Goal: Task Accomplishment & Management: Complete application form

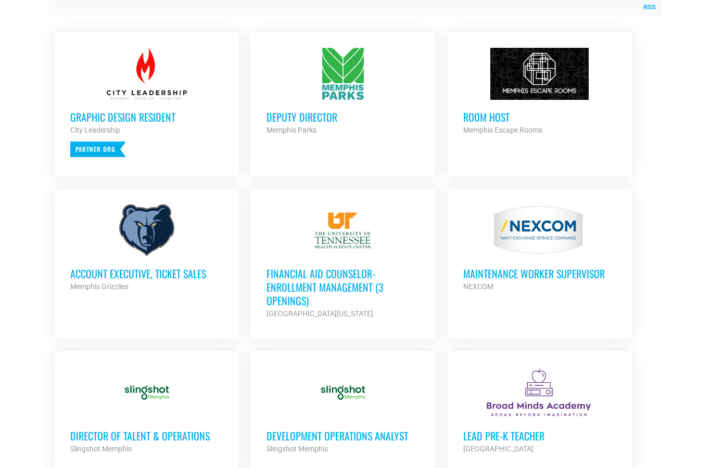
scroll to position [445, 0]
click at [197, 304] on link "Account Executive, Ticket Sales Memphis Grizzlies Partner Org Full Time" at bounding box center [147, 249] width 184 height 120
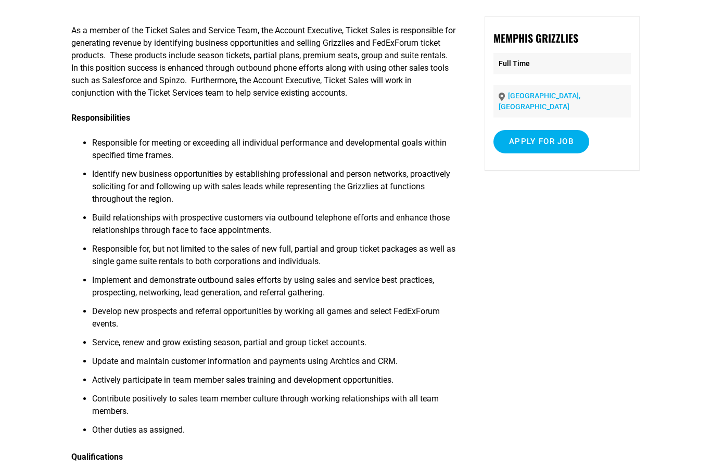
scroll to position [56, 0]
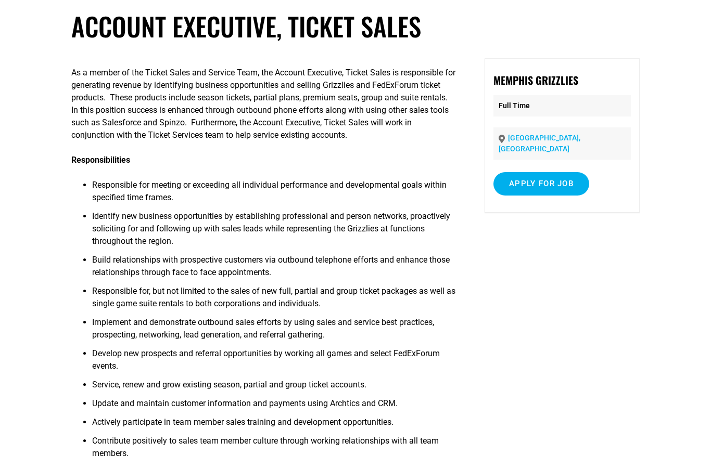
click at [570, 174] on input "Apply for job" at bounding box center [541, 183] width 96 height 23
click at [581, 224] on link "[DOMAIN_NAME]" at bounding box center [548, 229] width 63 height 10
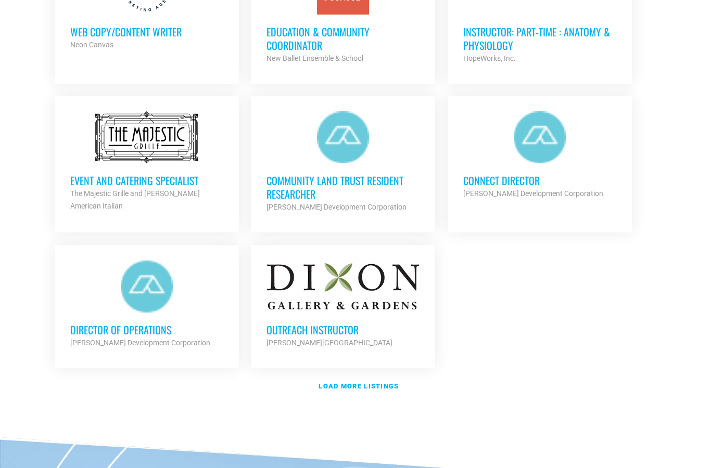
scroll to position [1134, 0]
click at [385, 387] on link "Load more listings" at bounding box center [355, 387] width 614 height 24
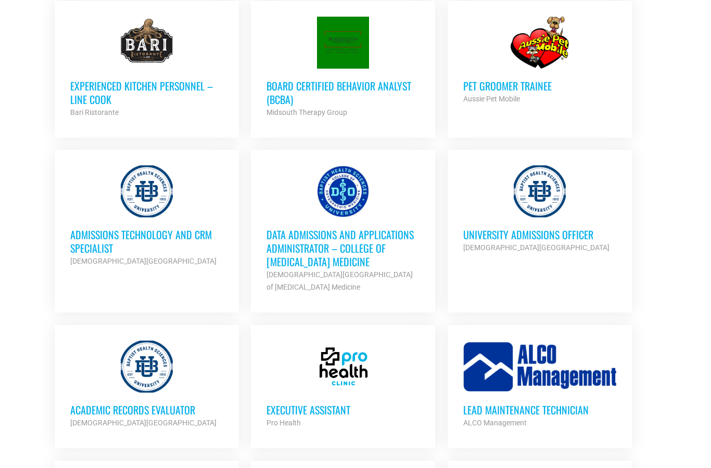
scroll to position [1677, 0]
click at [578, 233] on h3 "University Admissions Officer" at bounding box center [539, 235] width 153 height 14
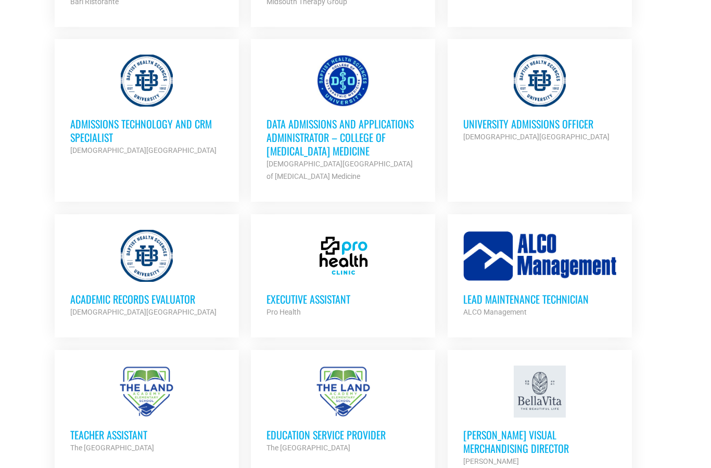
scroll to position [1790, 0]
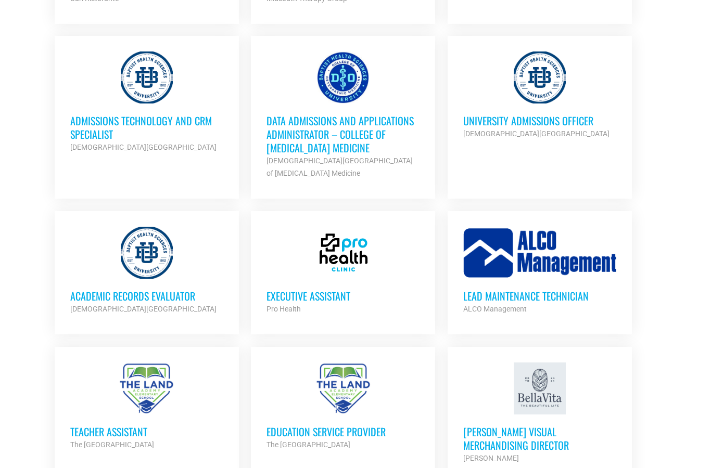
click at [333, 303] on div "Pro Health" at bounding box center [342, 309] width 153 height 12
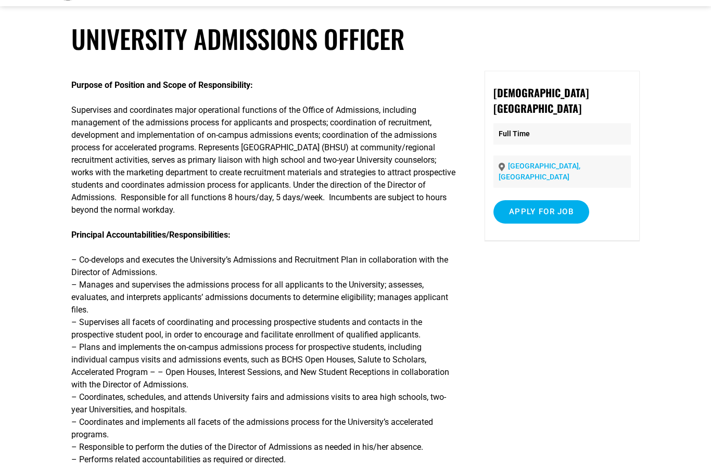
scroll to position [43, 0]
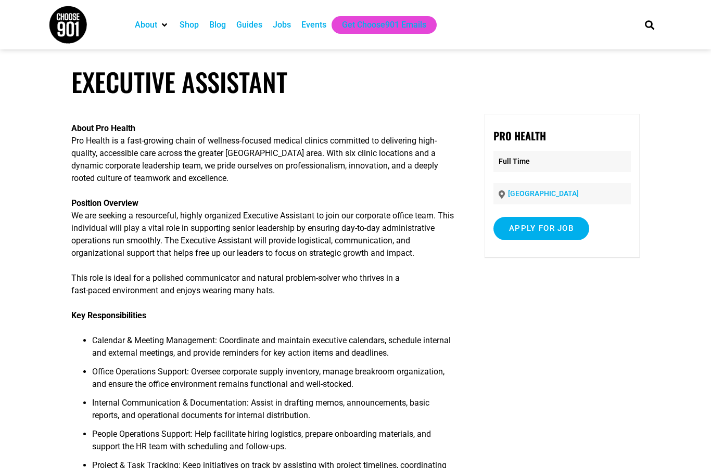
click at [554, 228] on input "Apply for job" at bounding box center [541, 228] width 96 height 23
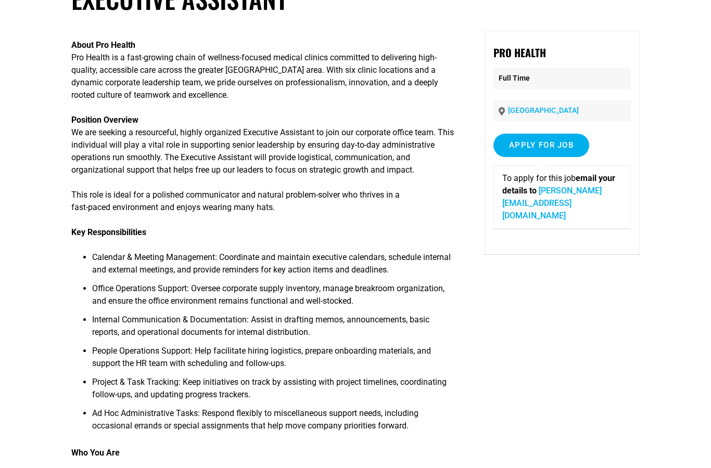
scroll to position [83, 0]
click at [559, 142] on input "Apply for job" at bounding box center [541, 145] width 96 height 23
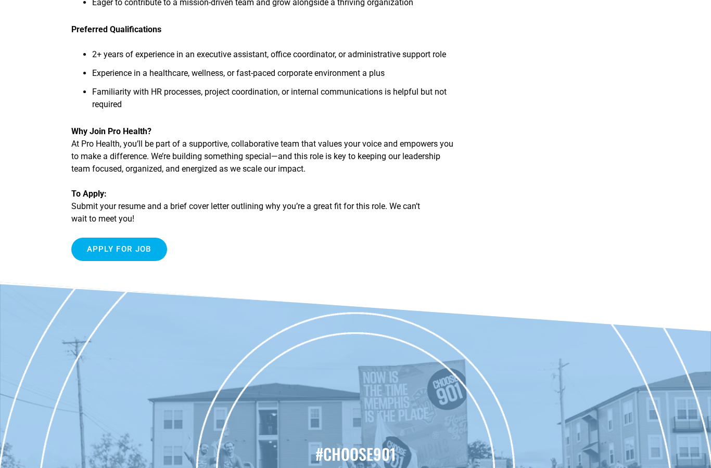
click at [142, 260] on input "Apply for job" at bounding box center [119, 249] width 96 height 23
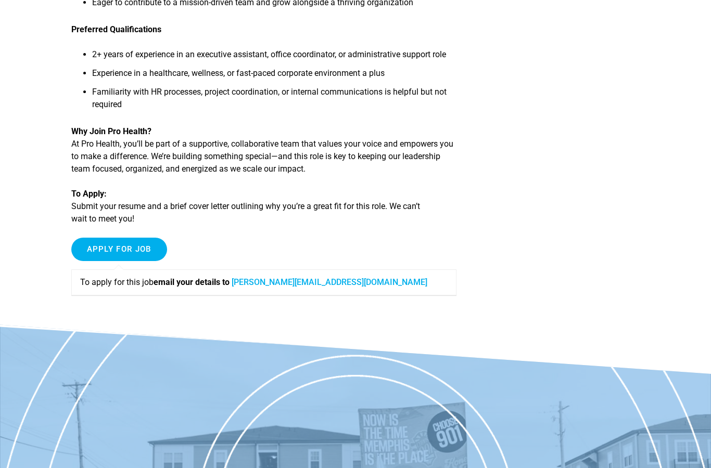
click at [343, 287] on link "jessica@prohealthmemphis.com" at bounding box center [330, 282] width 196 height 10
click at [335, 287] on link "jessica@prohealthmemphis.com" at bounding box center [330, 282] width 196 height 10
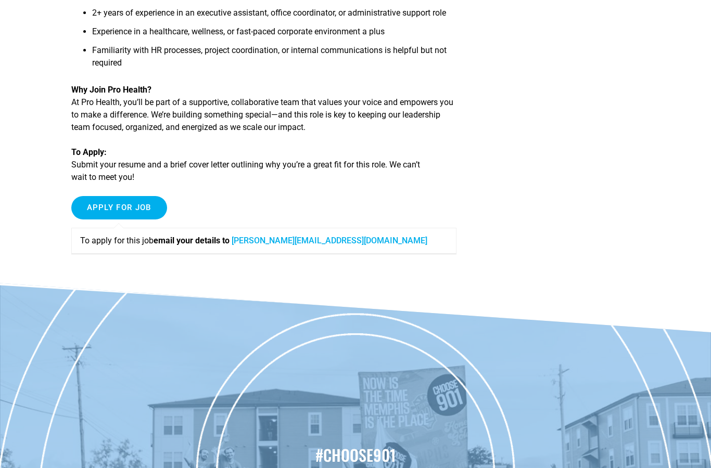
scroll to position [707, 0]
click at [335, 246] on link "jessica@prohealthmemphis.com" at bounding box center [330, 241] width 196 height 10
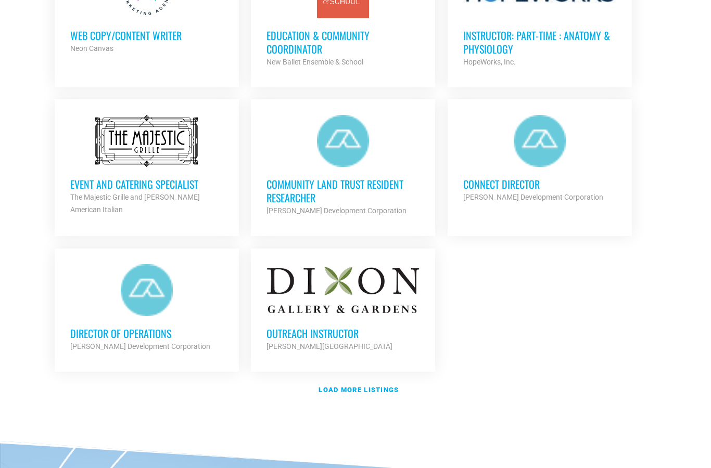
scroll to position [1120, 0]
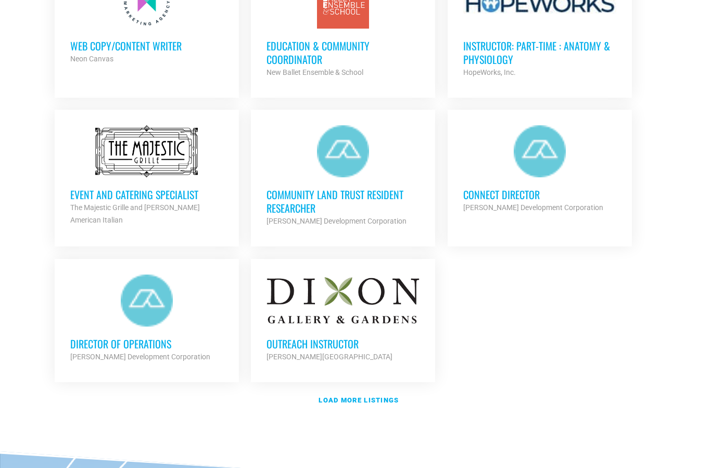
click at [523, 189] on h3 "Connect Director" at bounding box center [539, 195] width 153 height 14
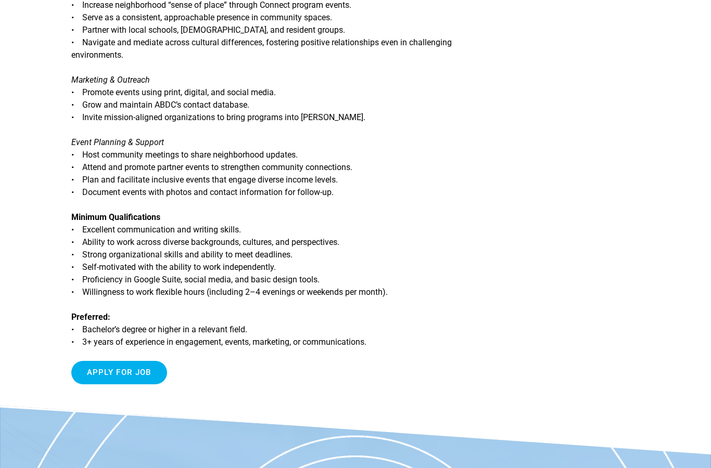
scroll to position [448, 0]
click at [99, 368] on input "Apply for job" at bounding box center [119, 372] width 96 height 23
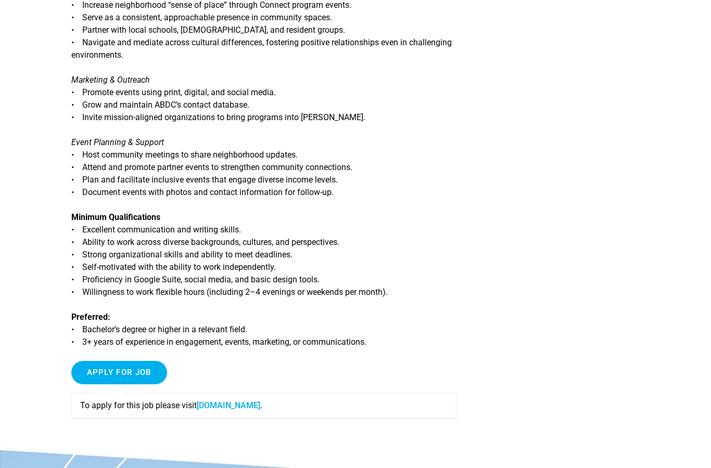
click at [244, 401] on link "[DOMAIN_NAME]" at bounding box center [228, 406] width 63 height 10
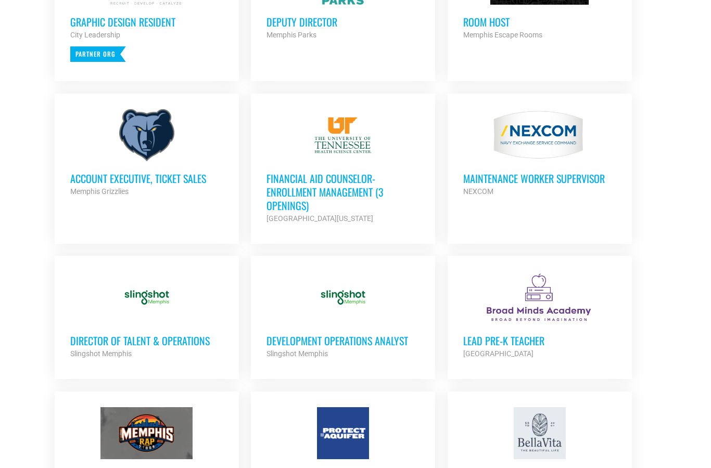
scroll to position [540, 0]
click at [337, 186] on h3 "Financial Aid Counselor-Enrollment Management (3 Openings)" at bounding box center [342, 192] width 153 height 41
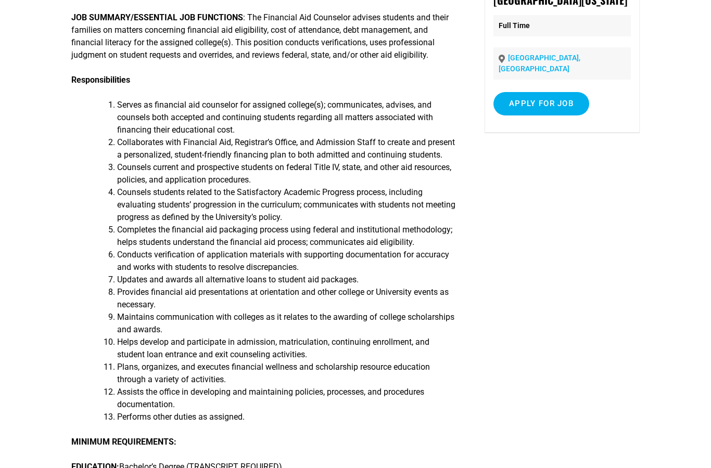
scroll to position [167, 0]
click at [560, 106] on input "Apply for job" at bounding box center [541, 103] width 96 height 23
click at [581, 154] on link "[DOMAIN_NAME]" at bounding box center [548, 149] width 63 height 10
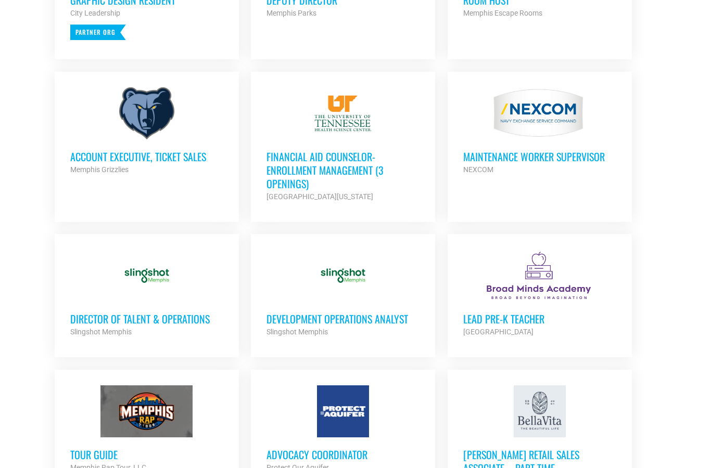
scroll to position [572, 0]
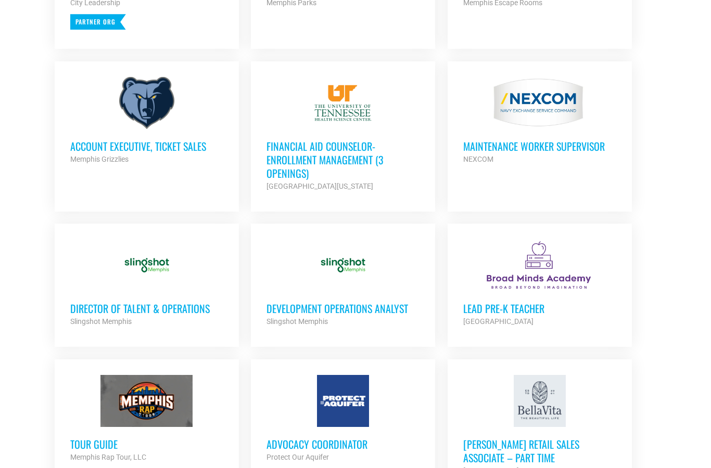
click at [349, 159] on h3 "Financial Aid Counselor-Enrollment Management (3 Openings)" at bounding box center [342, 159] width 153 height 41
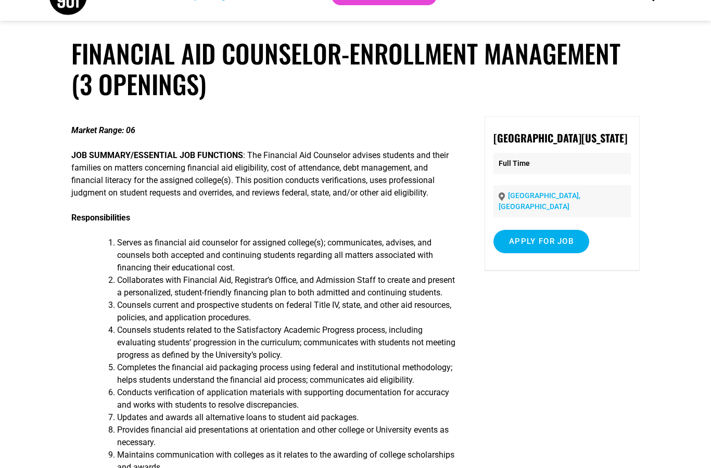
scroll to position [25, 0]
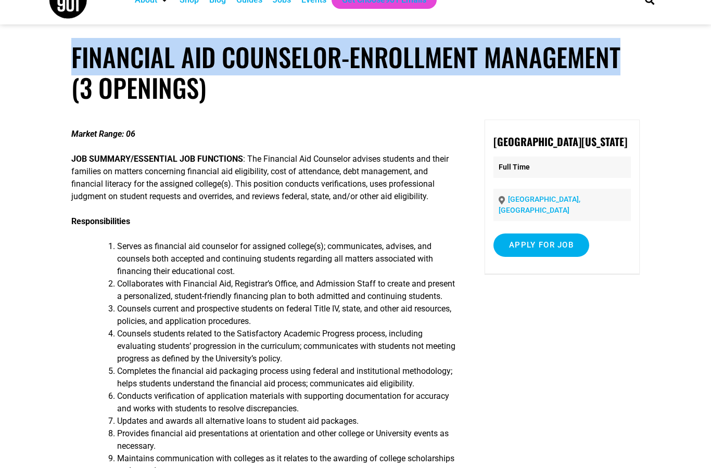
click at [534, 247] on input "Apply for job" at bounding box center [541, 245] width 96 height 23
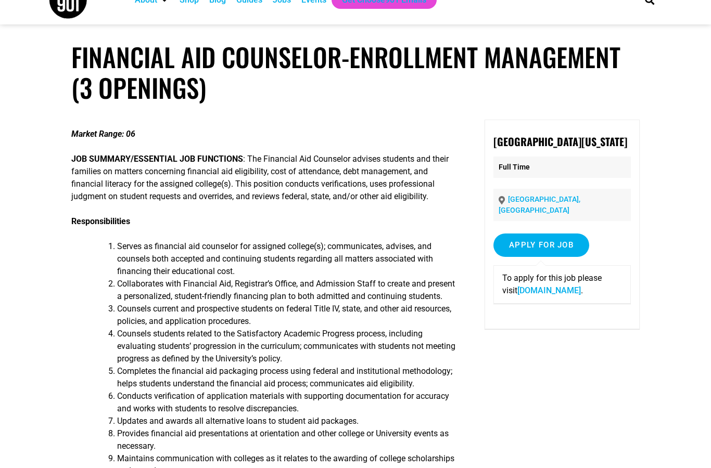
click at [581, 296] on link "[DOMAIN_NAME]" at bounding box center [548, 291] width 63 height 10
